Goal: Communication & Community: Answer question/provide support

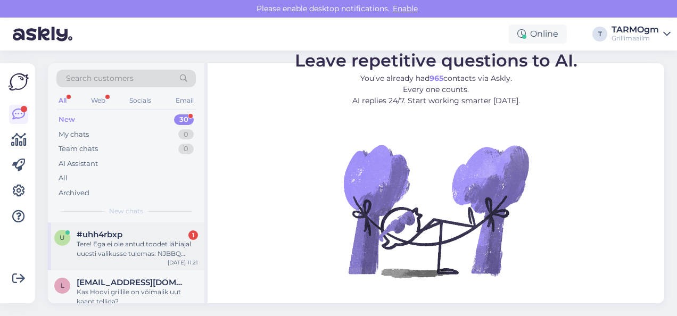
click at [124, 247] on div "Tere! Ega ei ole antud toodet lähiajal uuesti valikusse tulemas: NJBBQ Suitsune…" at bounding box center [137, 248] width 121 height 19
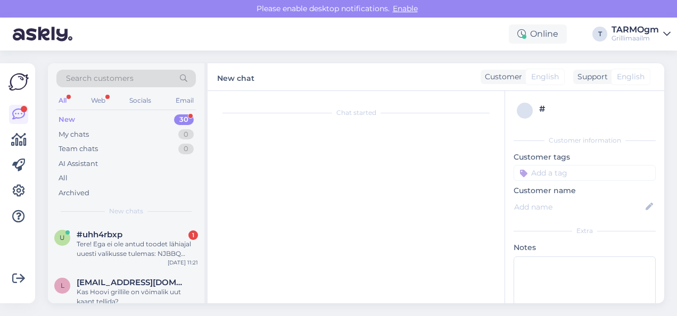
scroll to position [12, 0]
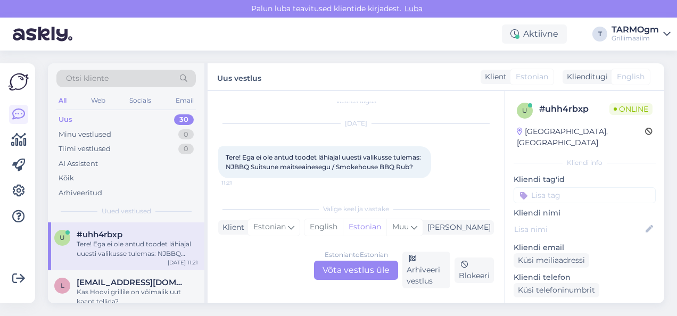
click at [354, 268] on div "Estonian to Estonian Võta vestlus üle" at bounding box center [356, 270] width 84 height 19
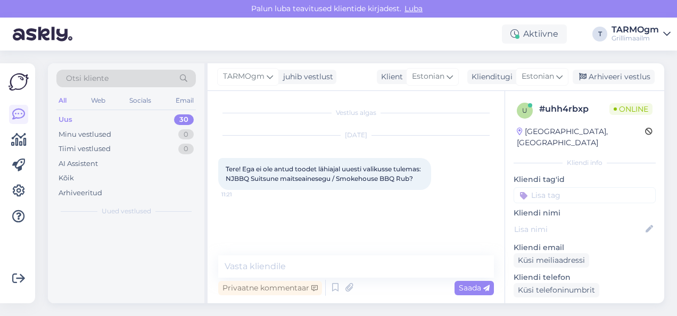
scroll to position [0, 0]
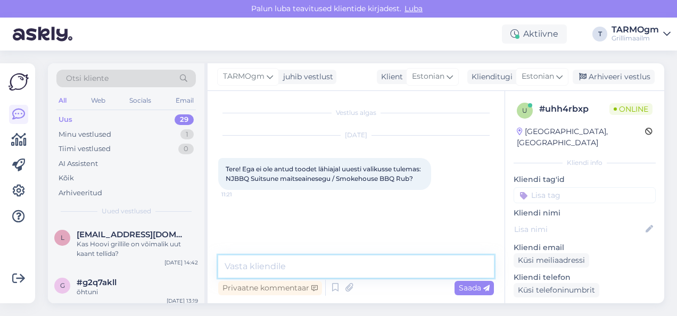
click at [300, 266] on textarea at bounding box center [355, 266] width 275 height 22
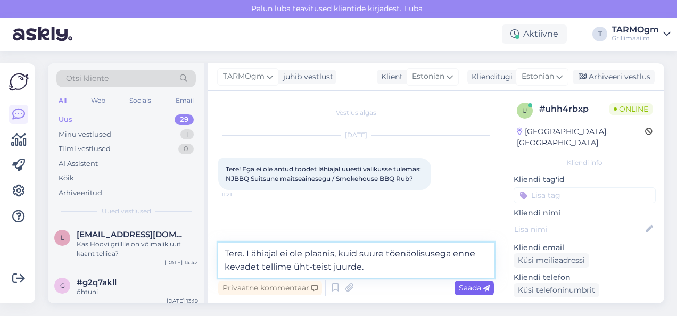
type textarea "Tere. Lähiajal ei ole plaanis, kuid suure tõenäolisusega enne kevadet tellime ü…"
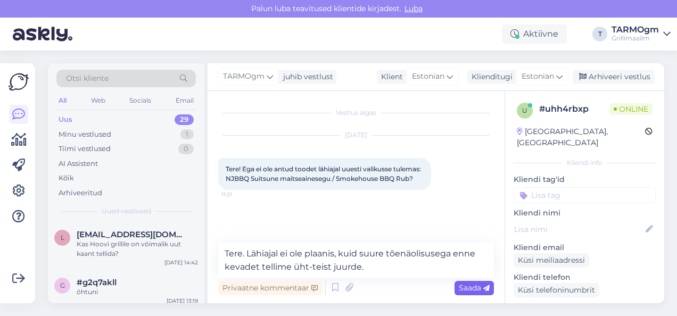
click at [468, 284] on span "Saada" at bounding box center [473, 288] width 31 height 10
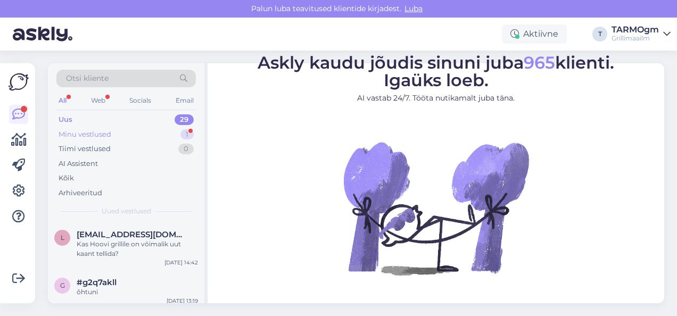
click at [93, 131] on div "Minu vestlused" at bounding box center [85, 134] width 53 height 11
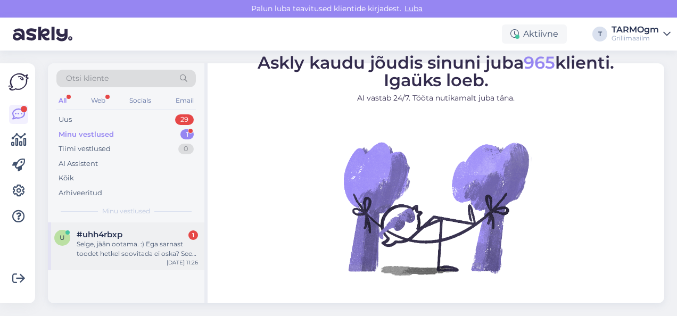
click at [141, 243] on div "Selge, jään ootama. :) Ega sarnast toodet hetkel soovitada ei oska? See maitsea…" at bounding box center [137, 248] width 121 height 19
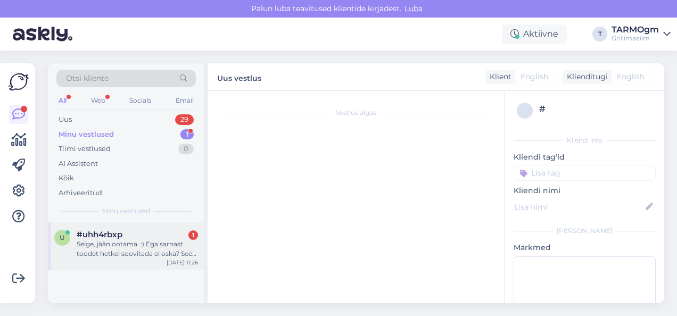
scroll to position [85, 0]
